Goal: Task Accomplishment & Management: Complete application form

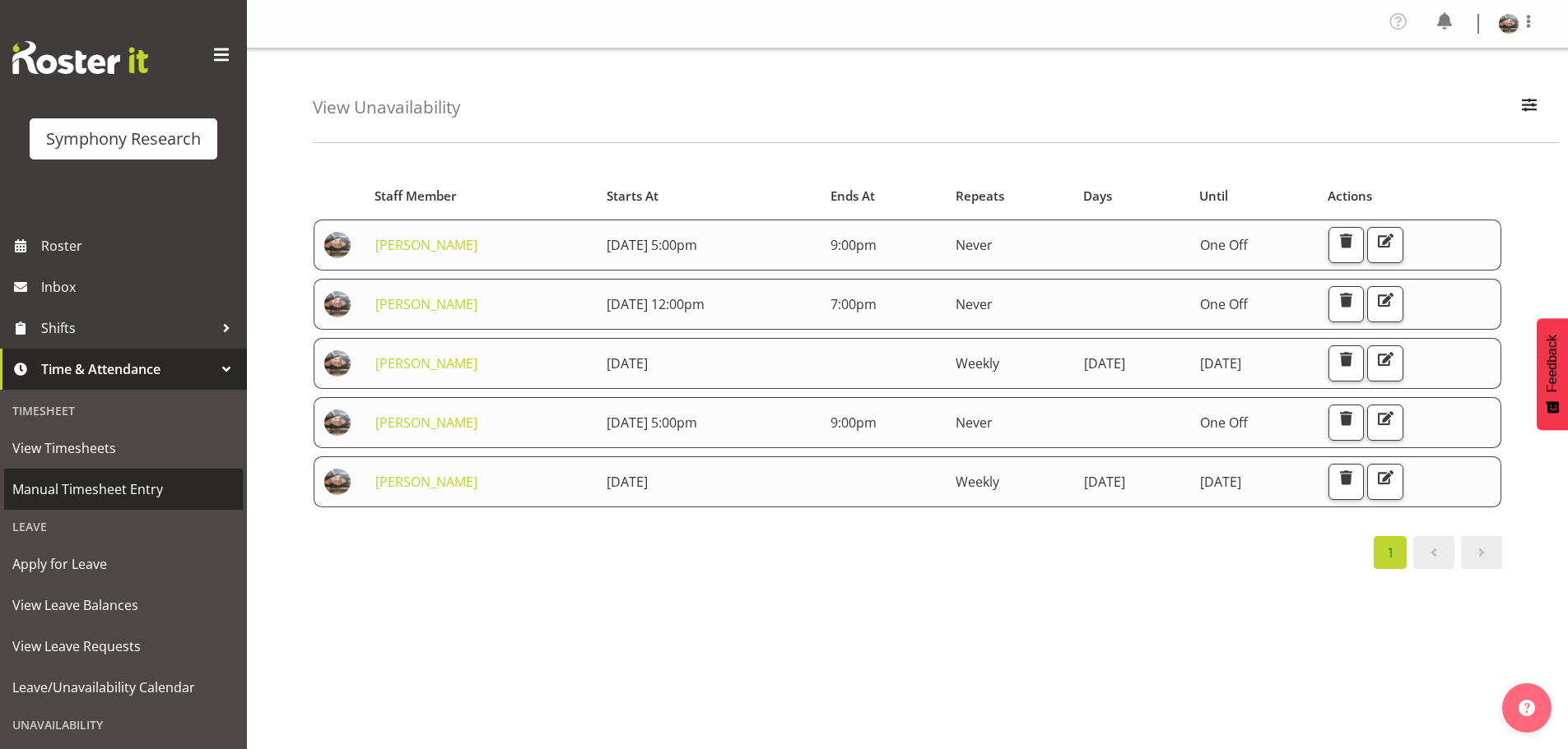
click at [76, 487] on span "Manual Timesheet Entry" at bounding box center [123, 489] width 222 height 25
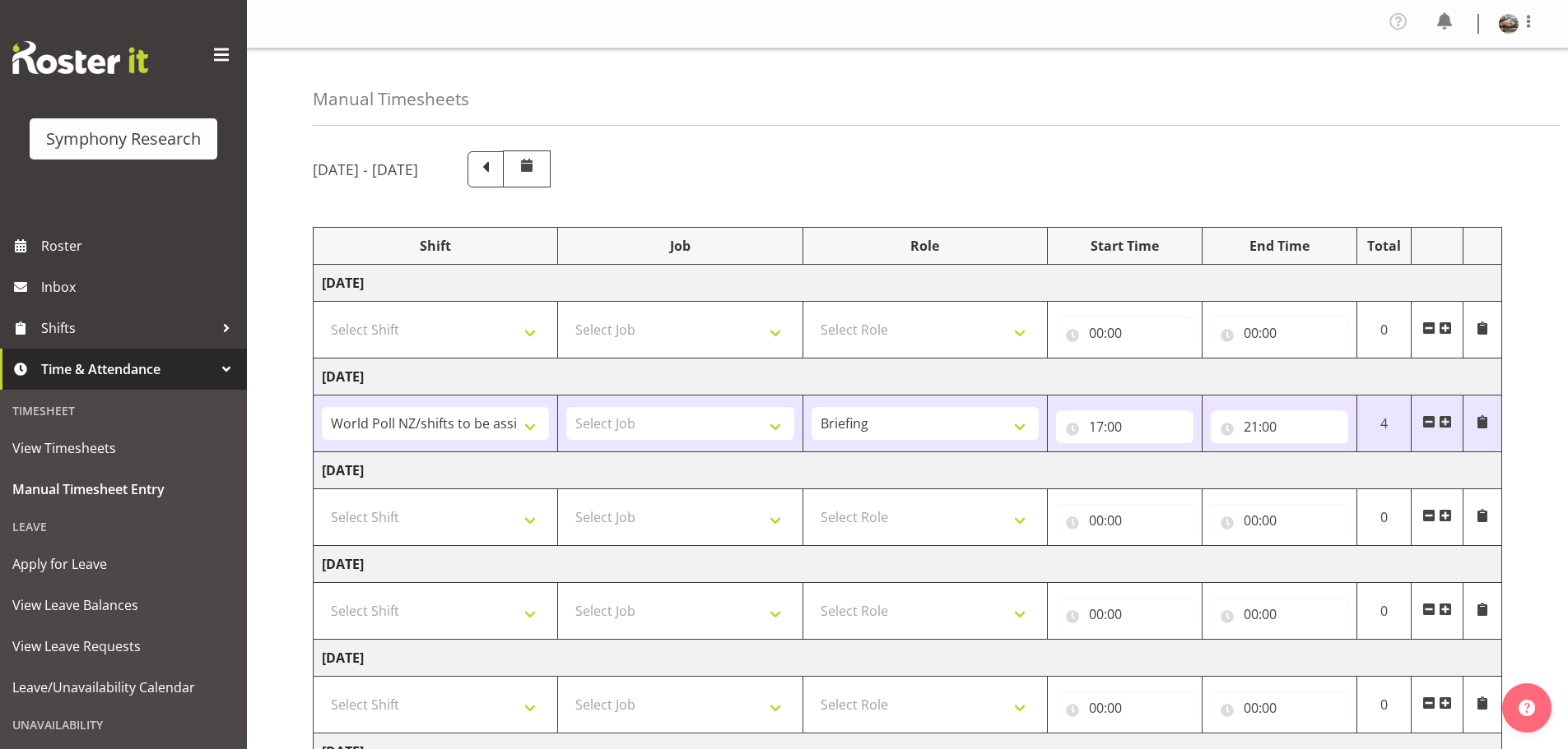
select select "81335"
drag, startPoint x: 944, startPoint y: 164, endPoint x: 909, endPoint y: 203, distance: 52.4
click at [944, 164] on div "[DATE] - [DATE]" at bounding box center [908, 168] width 1189 height 37
click at [528, 522] on select "Select Shift !!Weekend Residential (Roster IT Shift Label) *Business 9/10am ~ 4…" at bounding box center [435, 517] width 228 height 32
select select "81335"
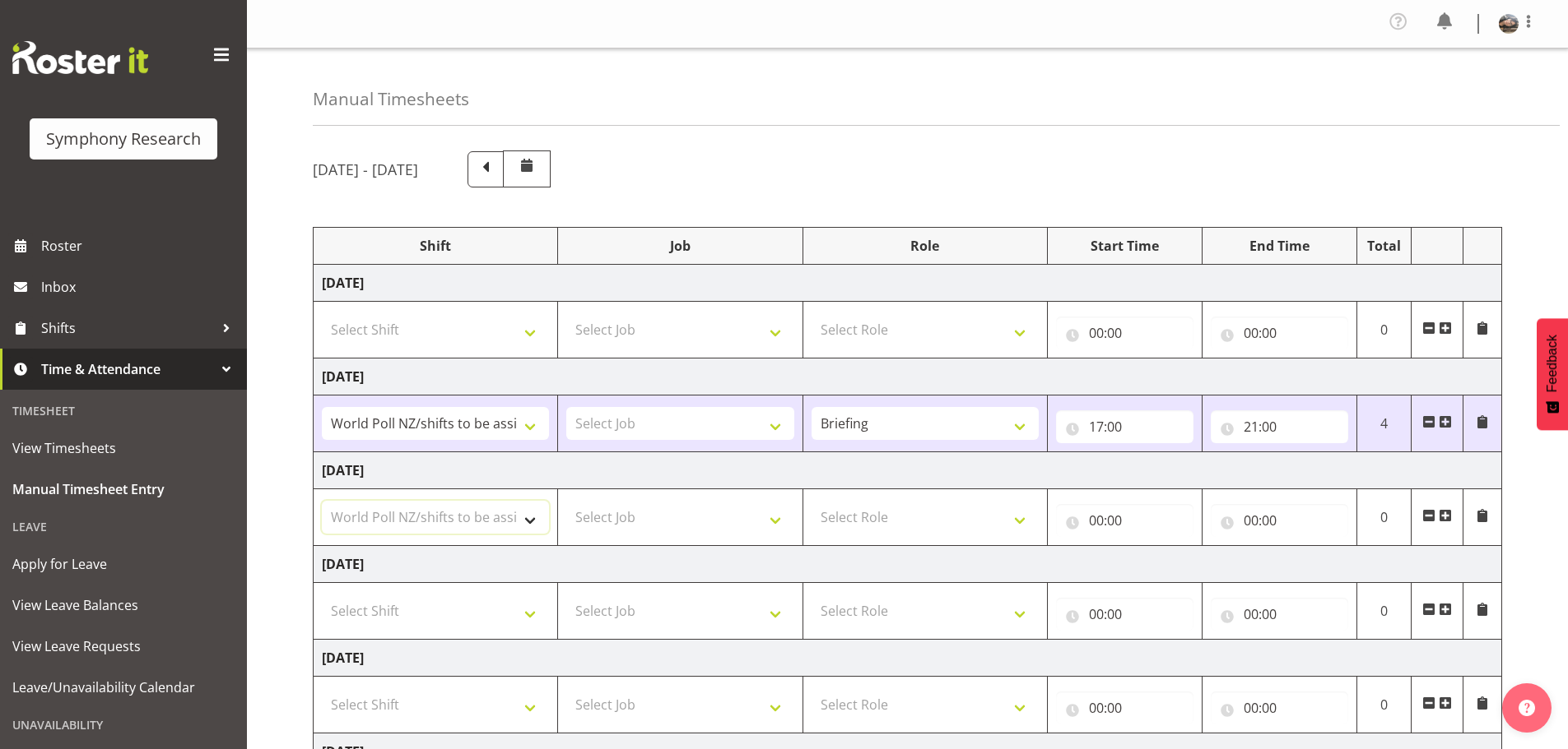
click at [322, 501] on select "Select Shift !!Weekend Residential (Roster IT Shift Label) *Business 9/10am ~ 4…" at bounding box center [435, 517] width 228 height 32
click at [884, 532] on select "Select Role Briefing Interviewing" at bounding box center [926, 517] width 228 height 32
select select "297"
click at [812, 501] on select "Select Role Briefing Interviewing" at bounding box center [926, 517] width 228 height 32
click at [1109, 521] on input "00:00" at bounding box center [1124, 521] width 138 height 32
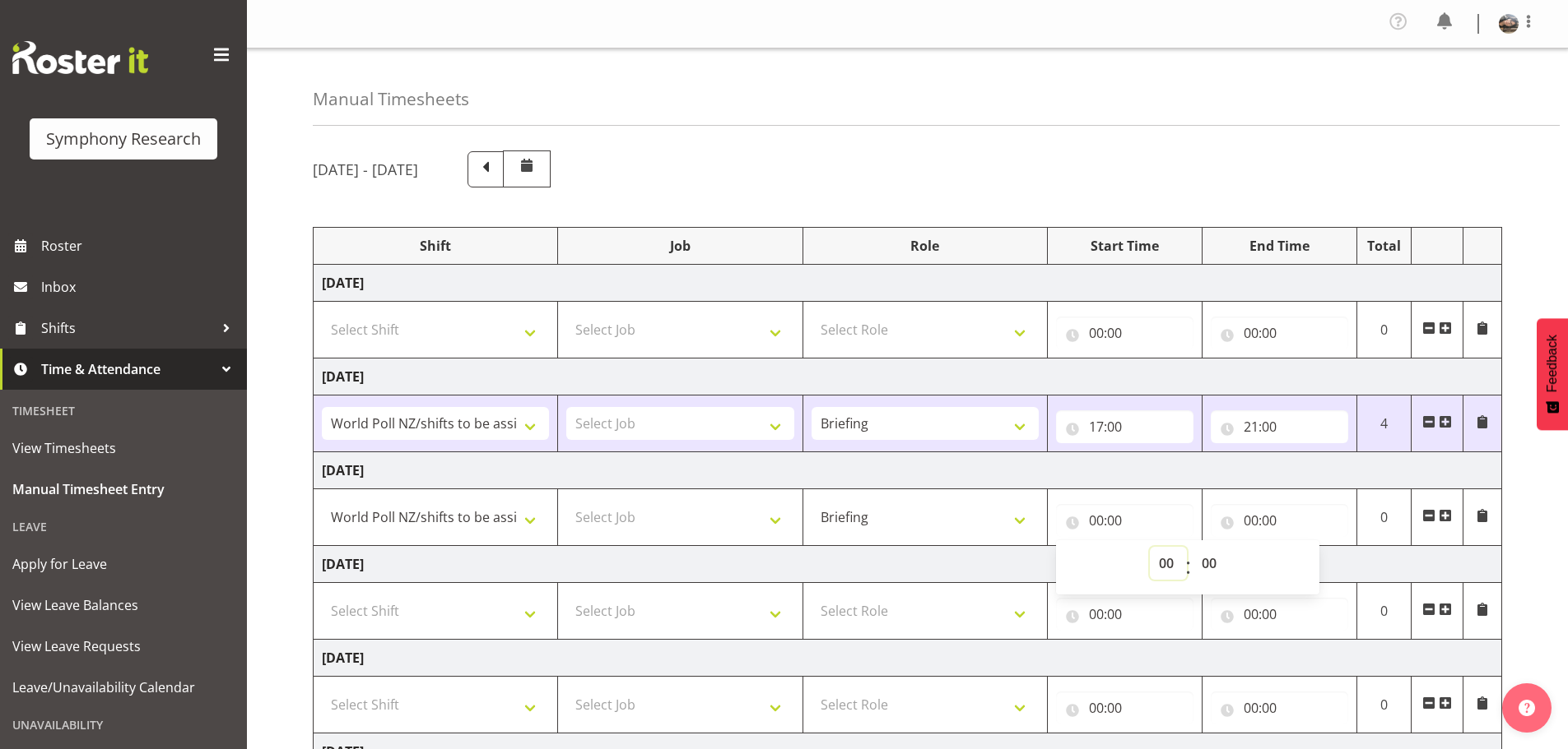
click at [1175, 562] on select "00 01 02 03 04 05 06 07 08 09 10 11 12 13 14 15 16 17 18 19 20 21 22 23" at bounding box center [1168, 563] width 37 height 32
select select "17"
click at [1150, 547] on select "00 01 02 03 04 05 06 07 08 09 10 11 12 13 14 15 16 17 18 19 20 21 22 23" at bounding box center [1168, 563] width 37 height 32
type input "17:00"
click at [1262, 522] on input "00:00" at bounding box center [1279, 521] width 138 height 32
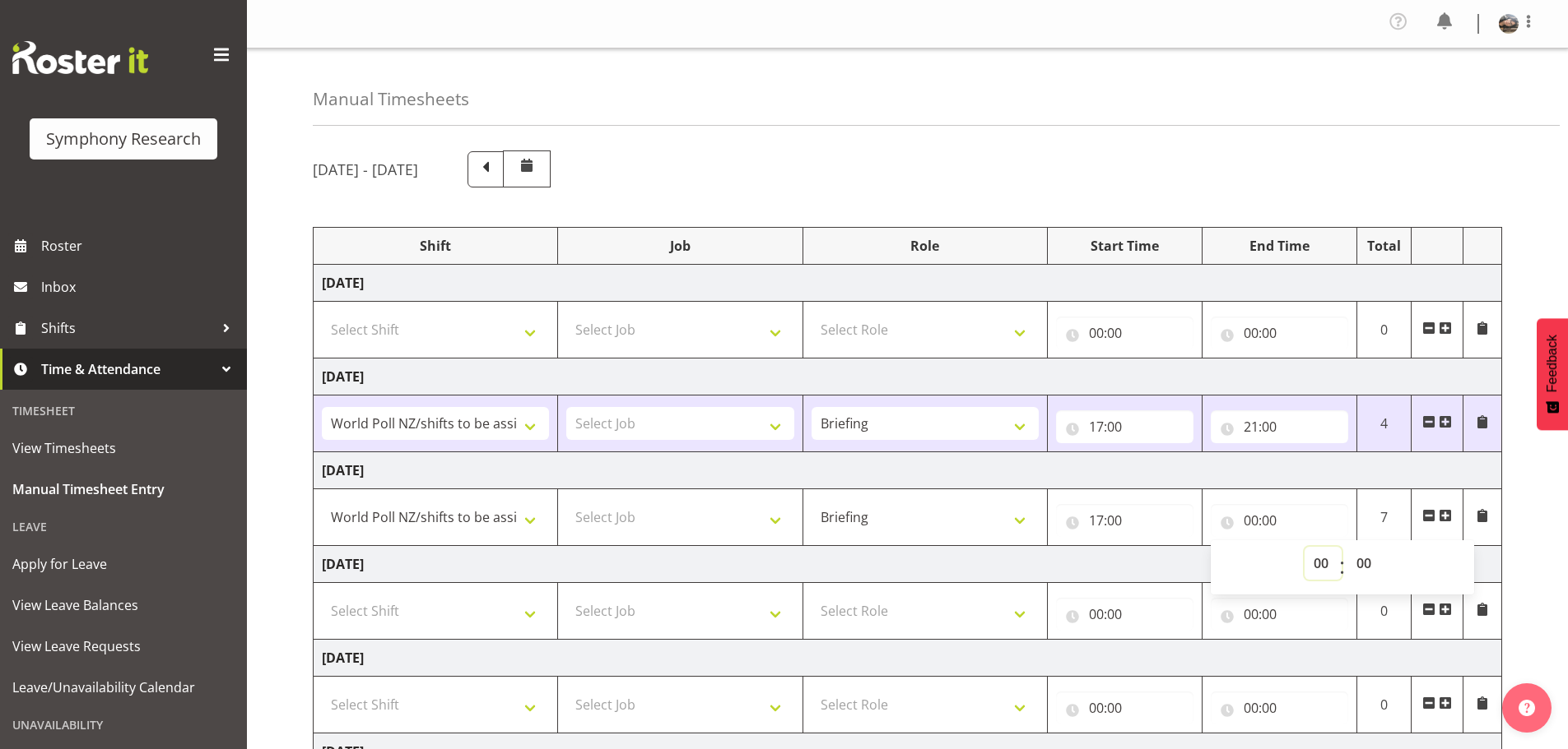
click at [1322, 563] on select "00 01 02 03 04 05 06 07 08 09 10 11 12 13 14 15 16 17 18 19 20 21 22 23" at bounding box center [1322, 563] width 37 height 32
select select "20"
click at [1305, 547] on select "00 01 02 03 04 05 06 07 08 09 10 11 12 13 14 15 16 17 18 19 20 21 22 23" at bounding box center [1322, 563] width 37 height 32
type input "20:00"
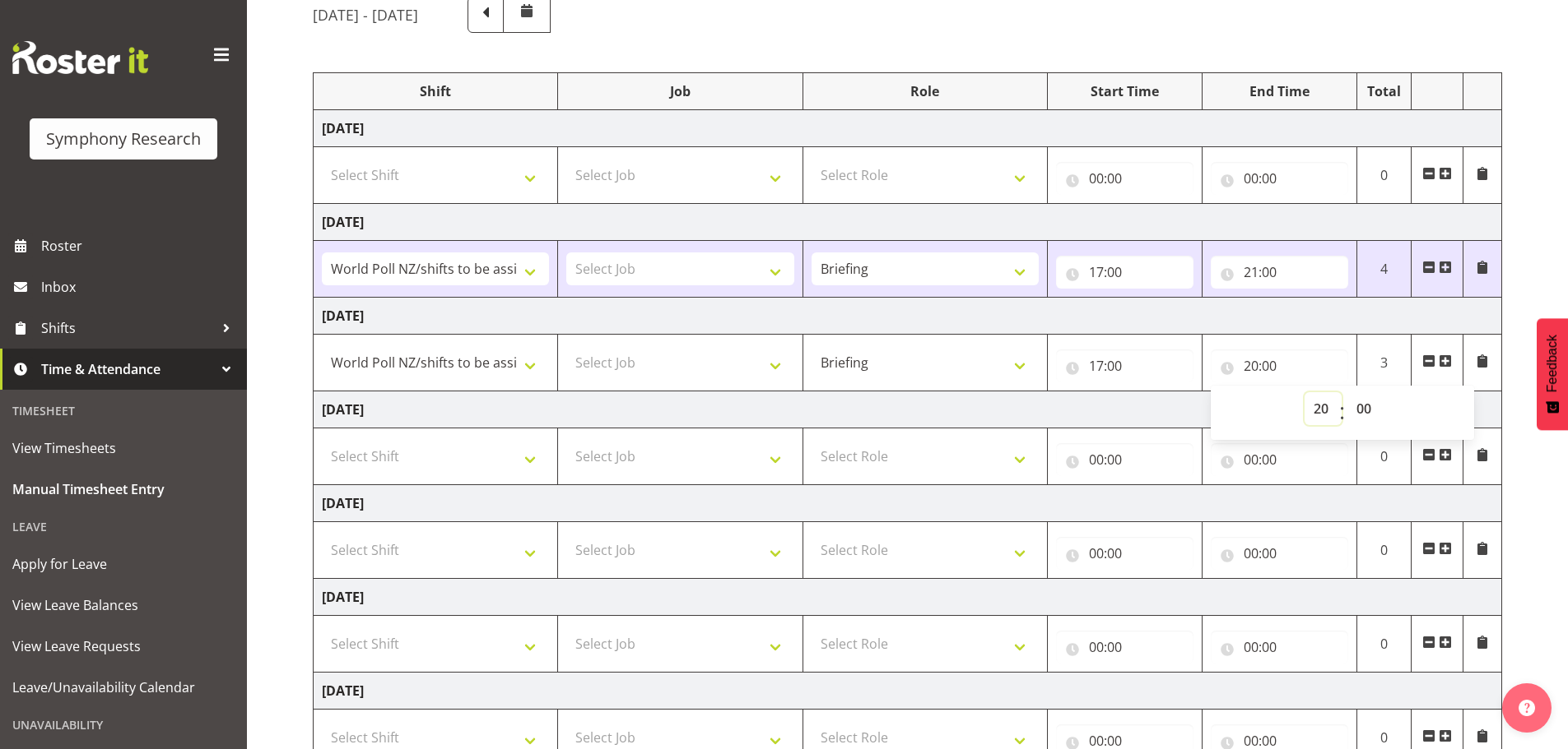
scroll to position [276, 0]
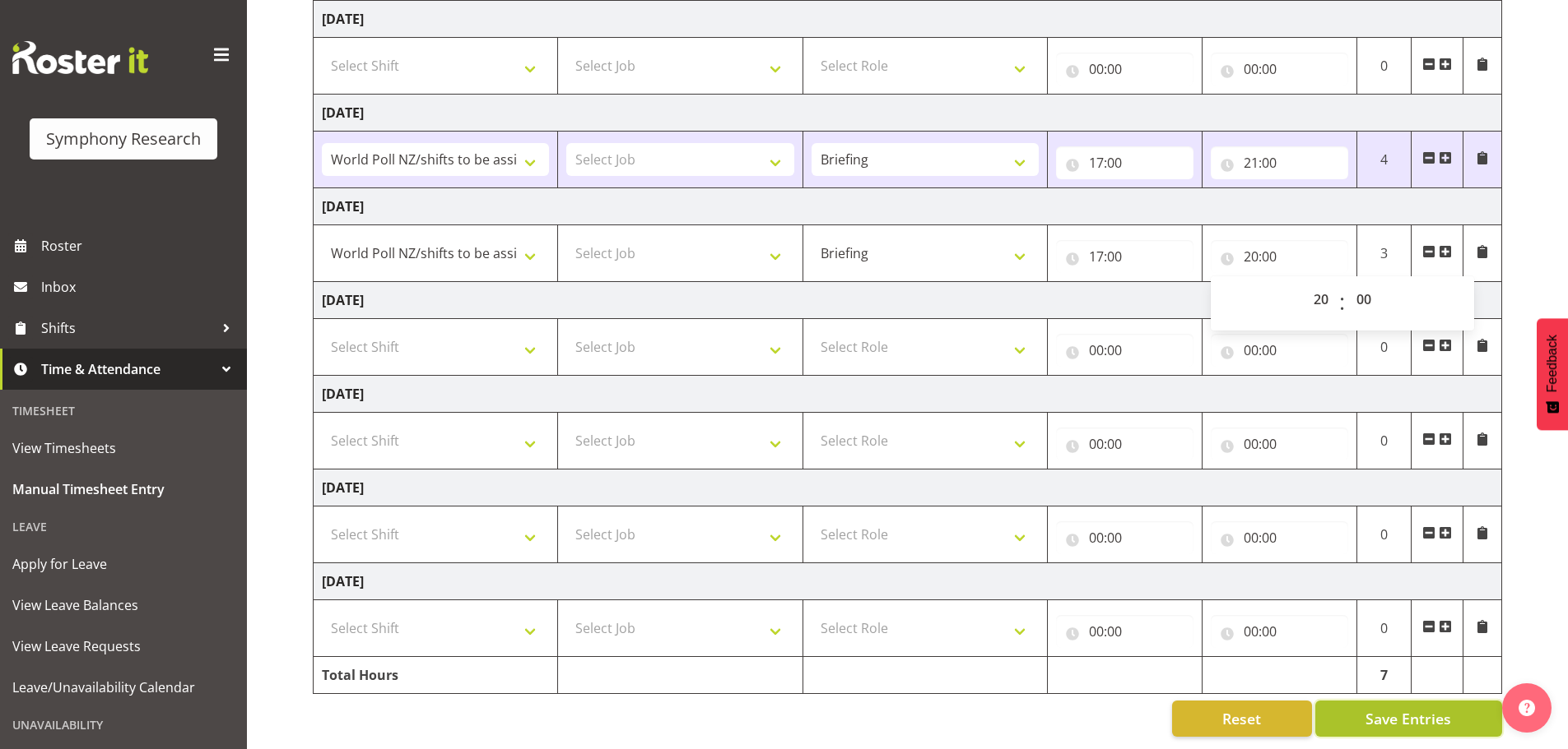
click at [1338, 701] on button "Save Entries" at bounding box center [1408, 719] width 186 height 36
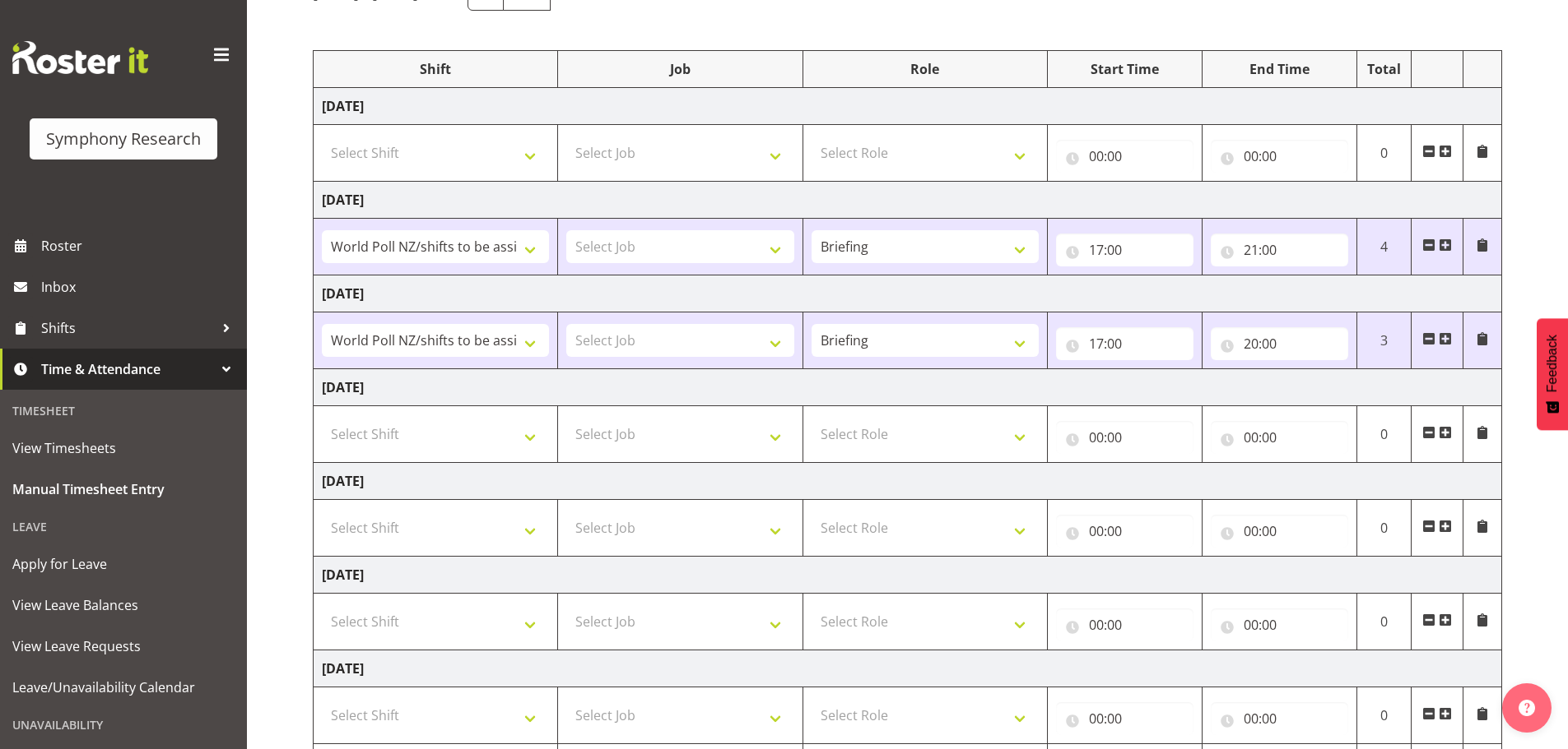
scroll to position [0, 0]
